Goal: Navigation & Orientation: Find specific page/section

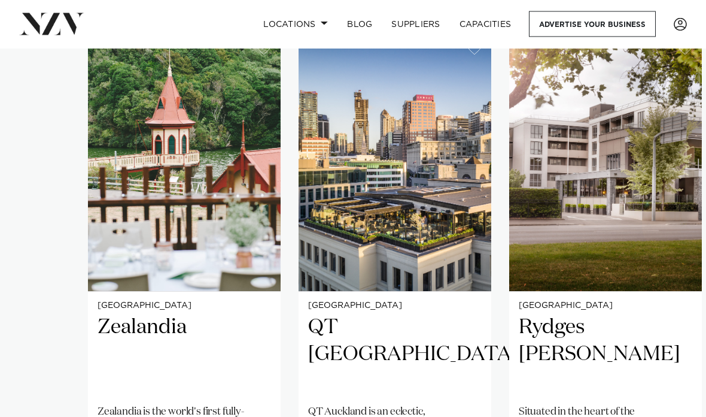
scroll to position [793, 0]
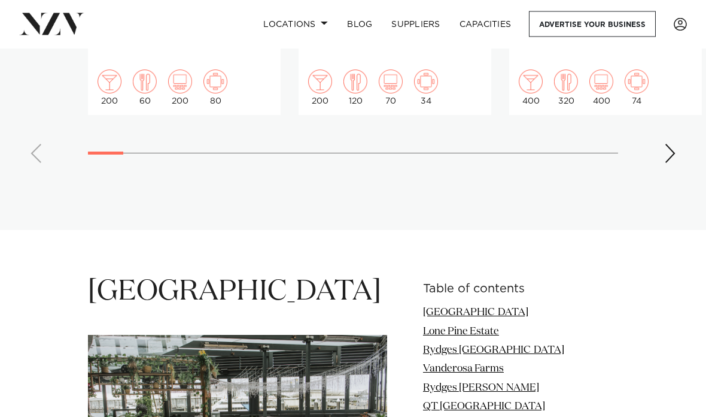
click at [669, 144] on div "Next slide" at bounding box center [670, 153] width 12 height 19
click at [668, 144] on div "Next slide" at bounding box center [670, 153] width 12 height 19
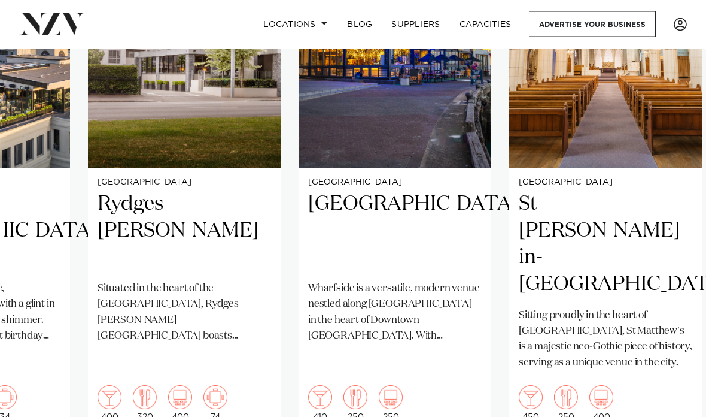
scroll to position [907, 0]
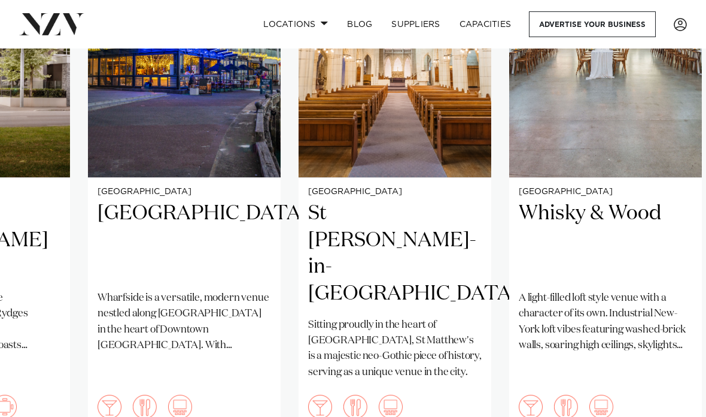
click at [664, 416] on swiper-container "Wellington Zealandia [GEOGRAPHIC_DATA] is the world's first fully-fenced urban …" at bounding box center [353, 208] width 706 height 579
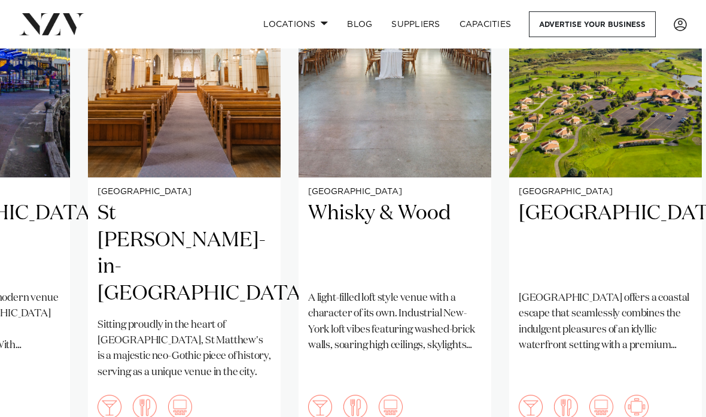
click at [664, 416] on swiper-container "Wellington Zealandia [GEOGRAPHIC_DATA] is the world's first fully-fenced urban …" at bounding box center [353, 208] width 706 height 579
click at [663, 416] on swiper-container "Wellington Zealandia [GEOGRAPHIC_DATA] is the world's first fully-fenced urban …" at bounding box center [353, 208] width 706 height 579
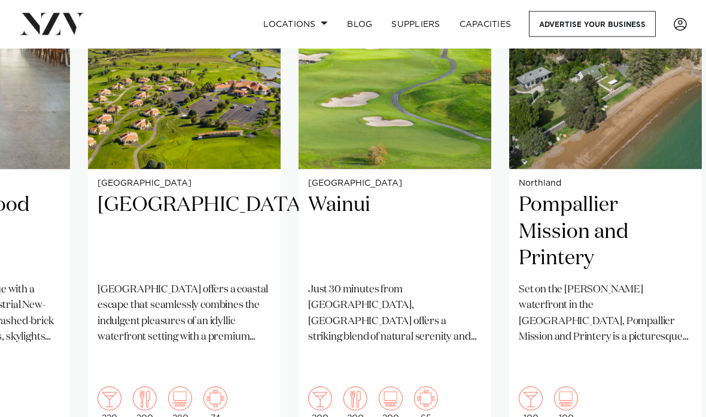
scroll to position [914, 0]
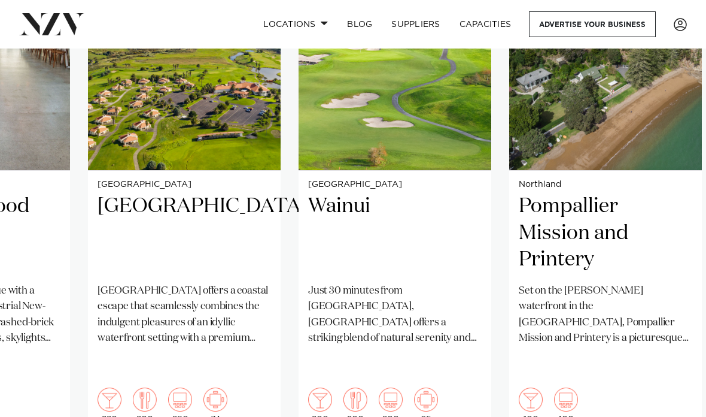
click at [660, 416] on swiper-container "Wellington Zealandia [GEOGRAPHIC_DATA] is the world's first fully-fenced urban …" at bounding box center [353, 200] width 706 height 579
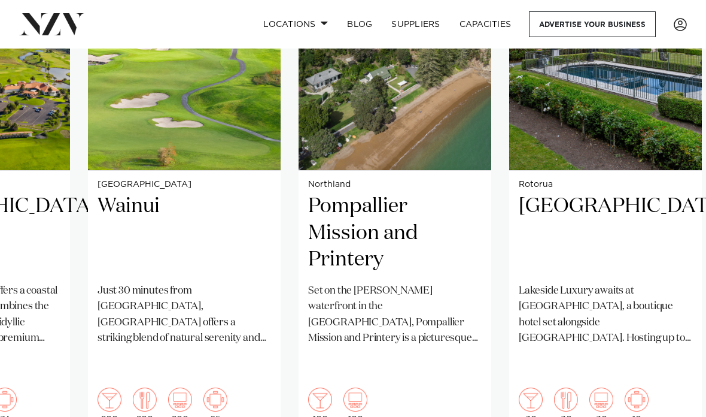
click at [663, 416] on swiper-container "Wellington Zealandia [GEOGRAPHIC_DATA] is the world's first fully-fenced urban …" at bounding box center [353, 200] width 706 height 579
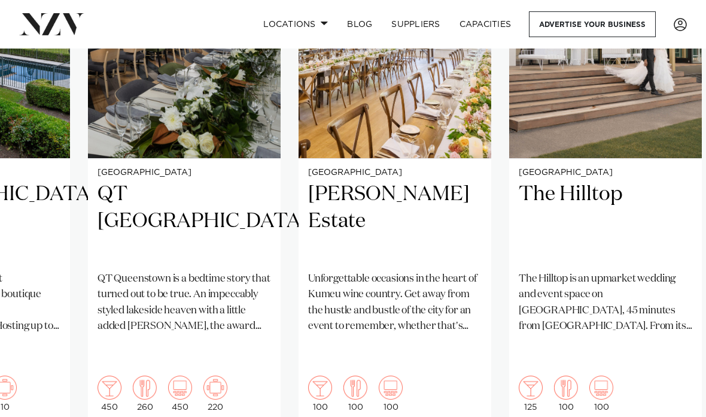
scroll to position [926, 0]
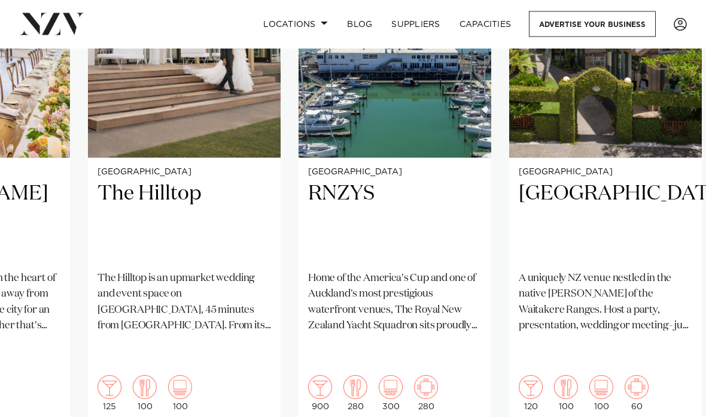
scroll to position [927, 0]
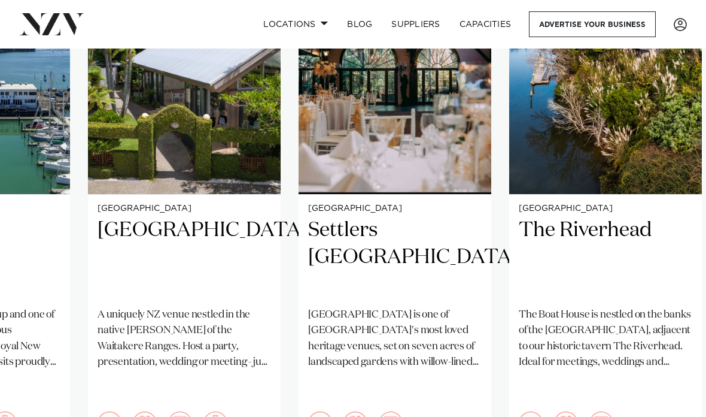
scroll to position [885, 0]
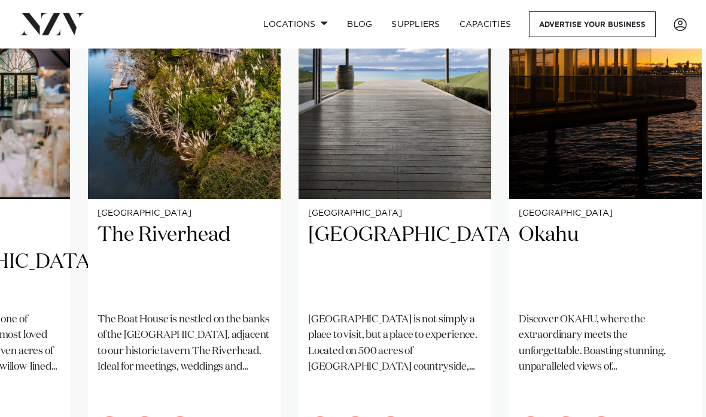
click at [663, 416] on swiper-container "Wellington Zealandia [GEOGRAPHIC_DATA] is the world's first fully-fenced urban …" at bounding box center [353, 229] width 706 height 579
click at [659, 416] on swiper-container "Wellington Zealandia [GEOGRAPHIC_DATA] is the world's first fully-fenced urban …" at bounding box center [353, 229] width 706 height 579
click at [657, 416] on swiper-container "Wellington Zealandia [GEOGRAPHIC_DATA] is the world's first fully-fenced urban …" at bounding box center [353, 229] width 706 height 579
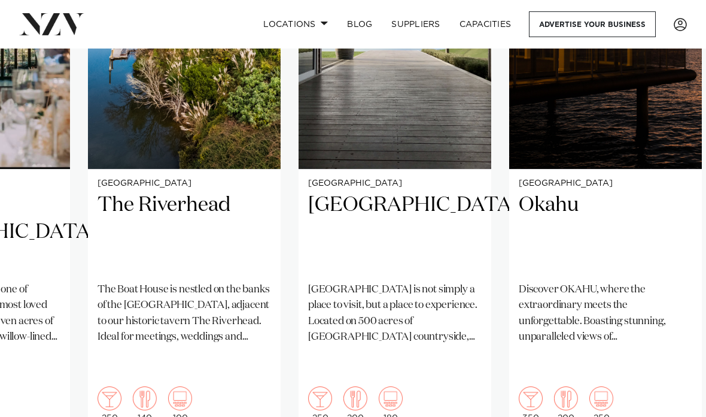
scroll to position [913, 0]
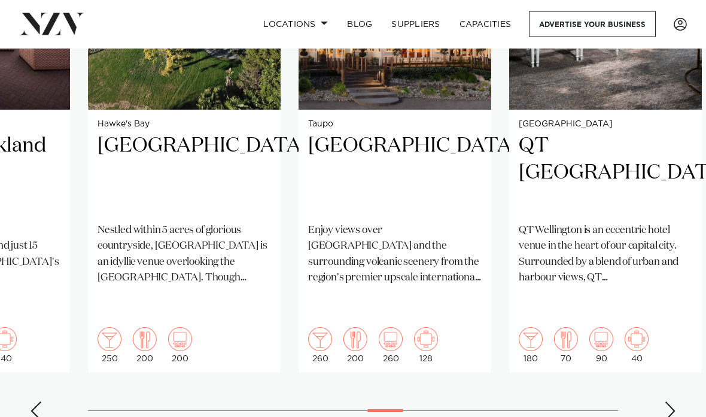
scroll to position [978, 0]
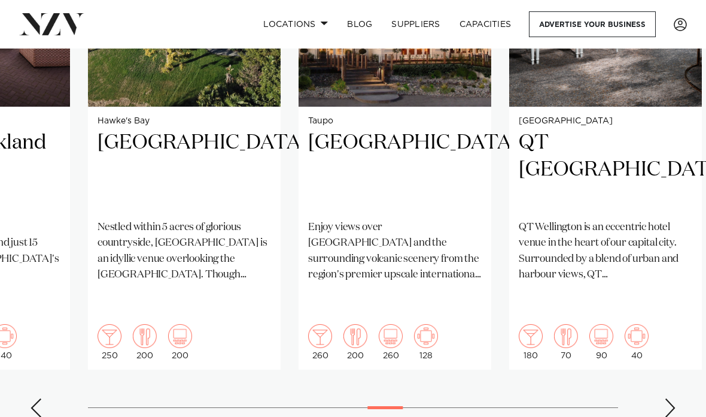
click at [669, 398] on div "Next slide" at bounding box center [670, 407] width 12 height 19
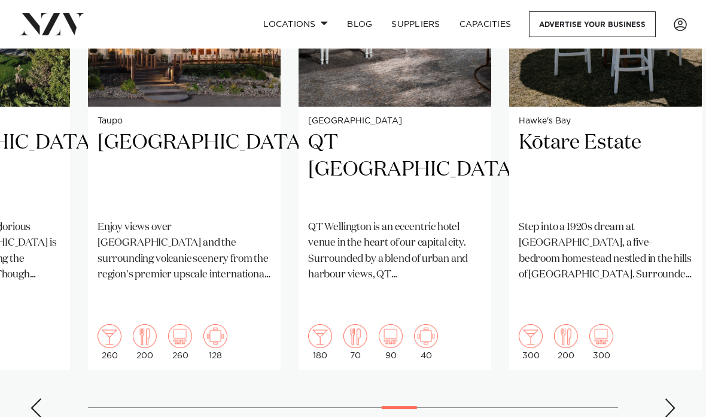
click at [673, 394] on swiper-container "Wellington Zealandia [GEOGRAPHIC_DATA] is the world's first fully-fenced urban …" at bounding box center [353, 137] width 706 height 579
click at [670, 398] on div "Next slide" at bounding box center [670, 407] width 12 height 19
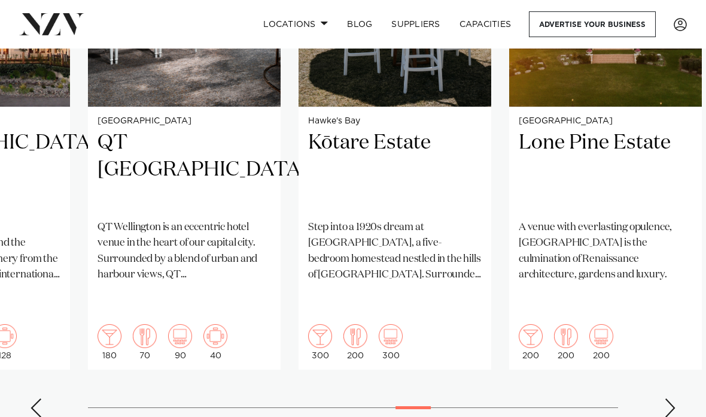
click at [672, 398] on div "Next slide" at bounding box center [670, 407] width 12 height 19
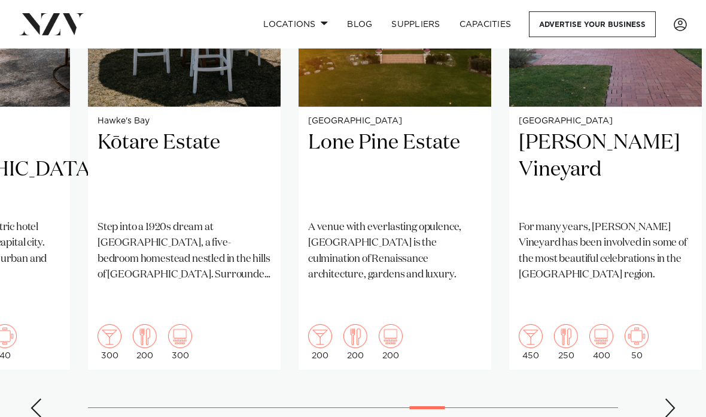
click at [673, 398] on div "Next slide" at bounding box center [670, 407] width 12 height 19
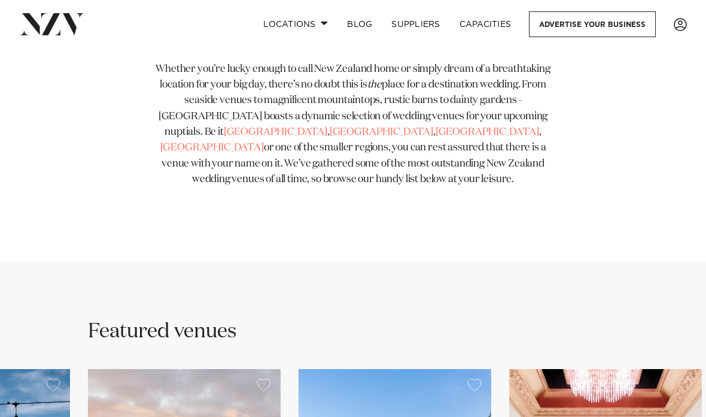
scroll to position [456, 0]
